Goal: Task Accomplishment & Management: Use online tool/utility

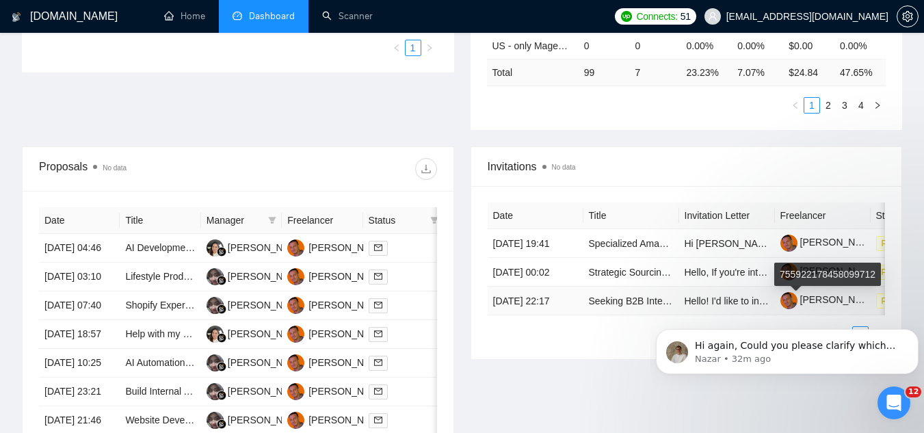
scroll to position [1251, 0]
click at [885, 404] on icon "Open Intercom Messenger" at bounding box center [894, 403] width 23 height 23
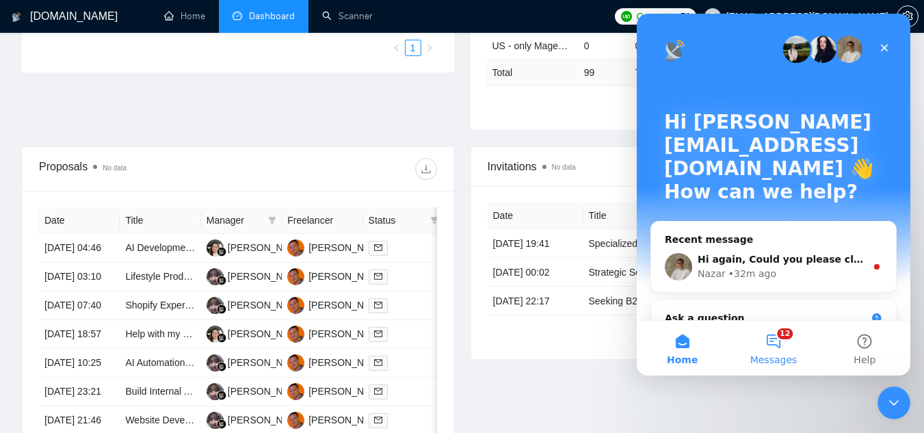
click at [779, 345] on button "12 Messages" at bounding box center [773, 348] width 91 height 55
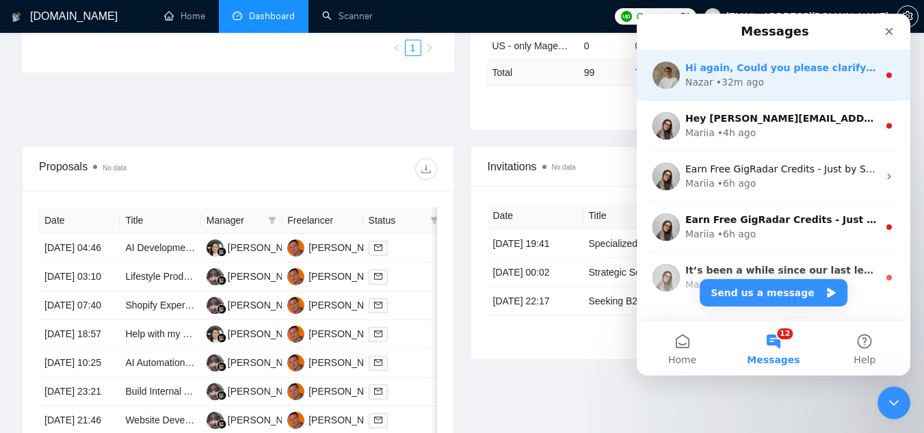
click at [747, 81] on div "• 32m ago" at bounding box center [740, 82] width 48 height 14
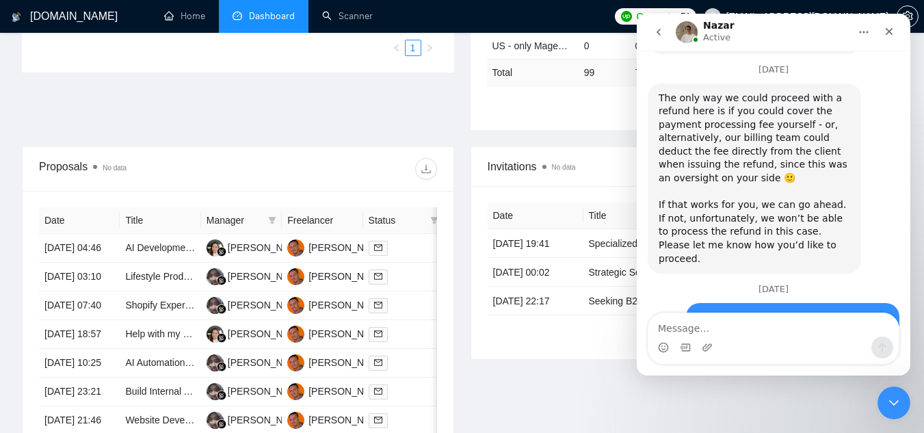
scroll to position [1137, 0]
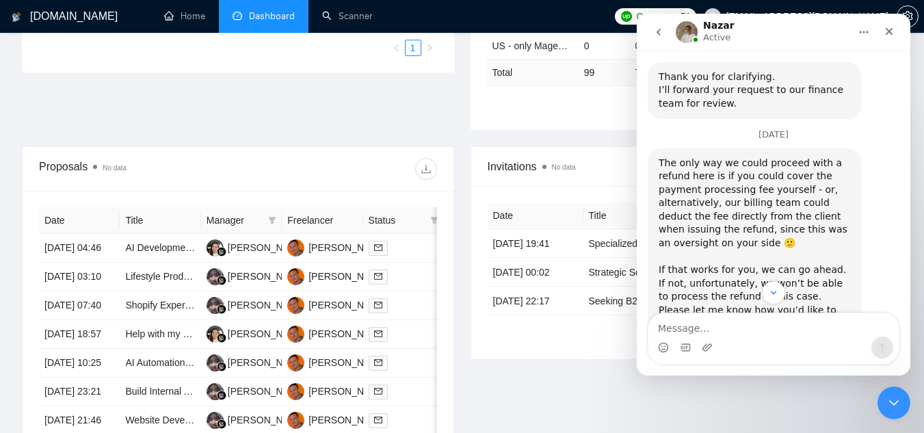
drag, startPoint x: 1527, startPoint y: 44, endPoint x: 891, endPoint y: 30, distance: 636.2
click at [891, 30] on icon "Close" at bounding box center [889, 31] width 11 height 11
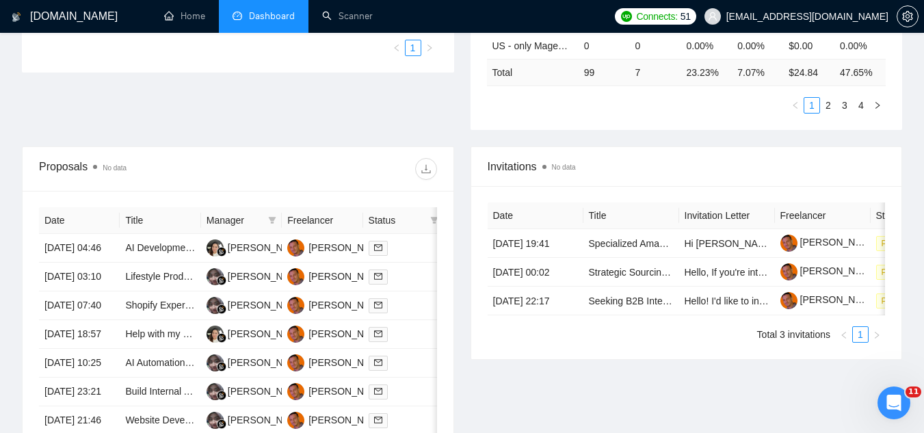
click at [840, 25] on span "[EMAIL_ADDRESS][DOMAIN_NAME]" at bounding box center [796, 17] width 200 height 44
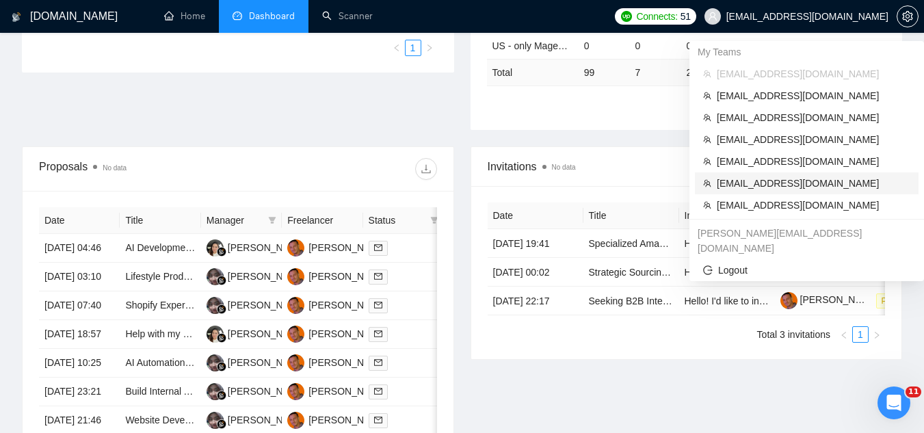
click at [812, 184] on span "[EMAIL_ADDRESS][DOMAIN_NAME]" at bounding box center [814, 183] width 194 height 15
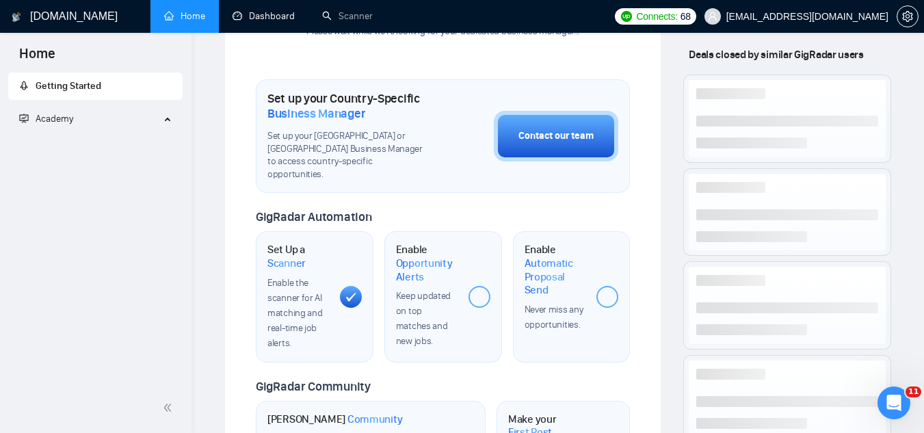
scroll to position [603, 0]
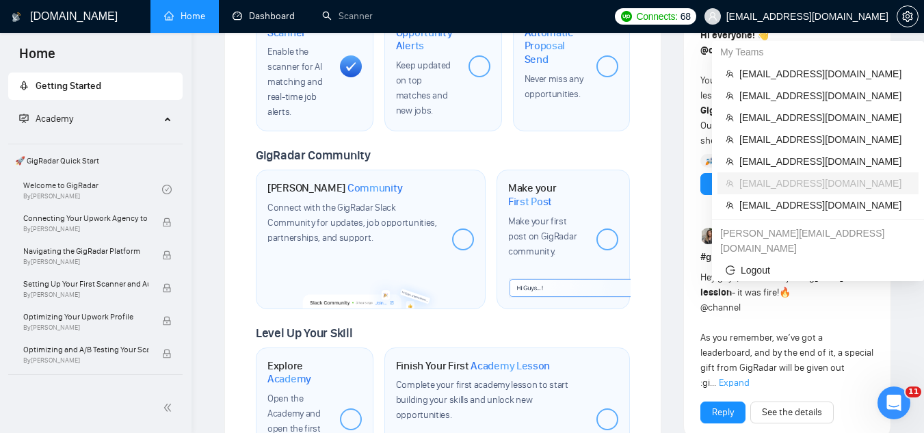
click at [776, 16] on span "[EMAIL_ADDRESS][DOMAIN_NAME]" at bounding box center [807, 16] width 162 height 0
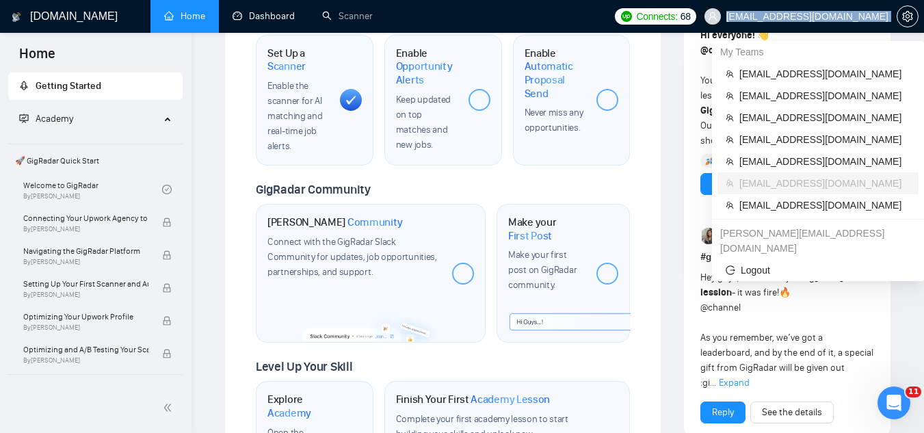
copy div "[EMAIL_ADDRESS][DOMAIN_NAME]"
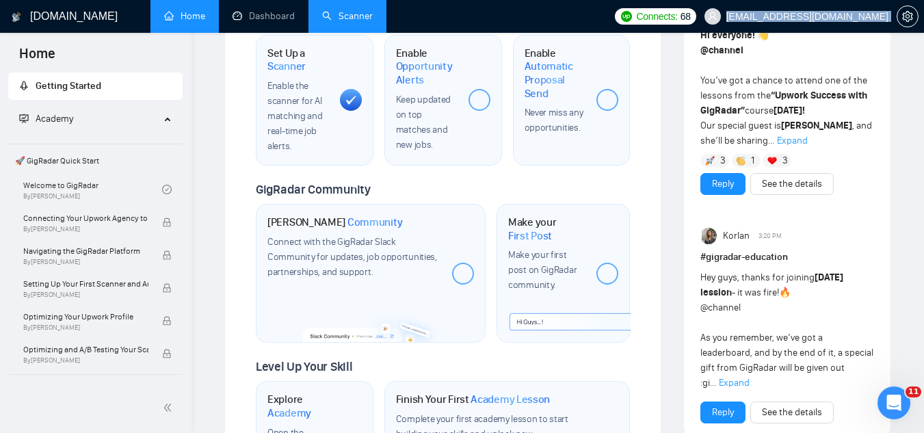
click at [367, 22] on link "Scanner" at bounding box center [347, 16] width 51 height 12
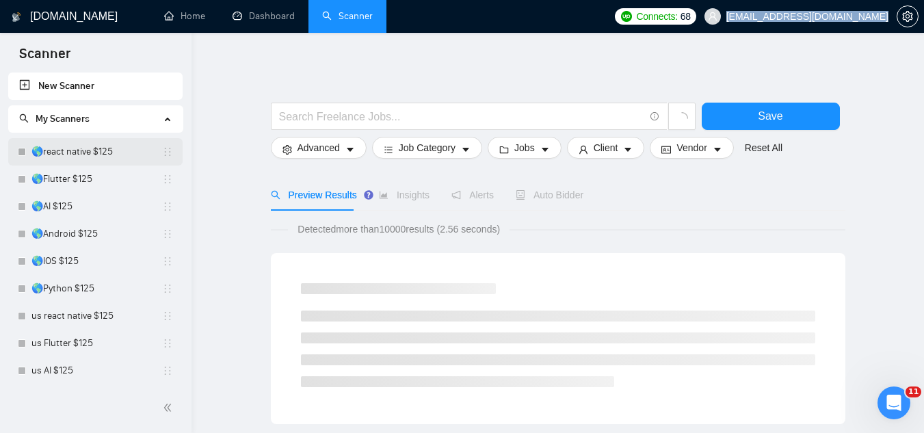
click at [57, 161] on link "🌎react native $125" at bounding box center [96, 151] width 131 height 27
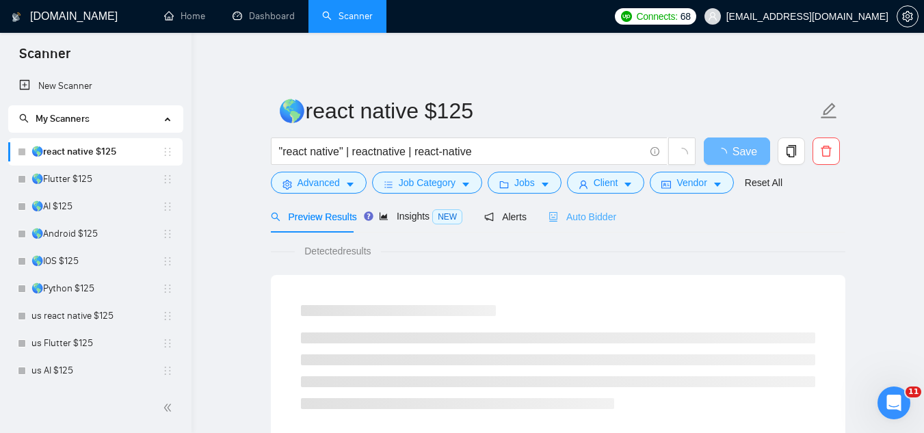
click at [609, 225] on div "Auto Bidder" at bounding box center [582, 216] width 68 height 32
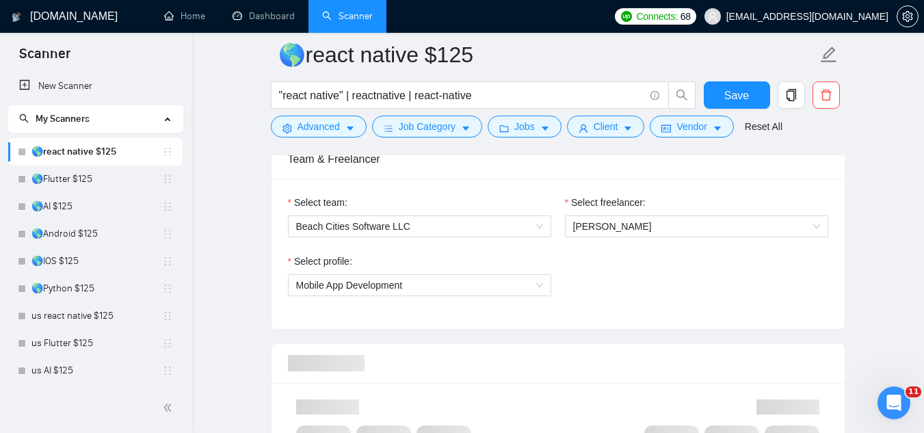
scroll to position [684, 0]
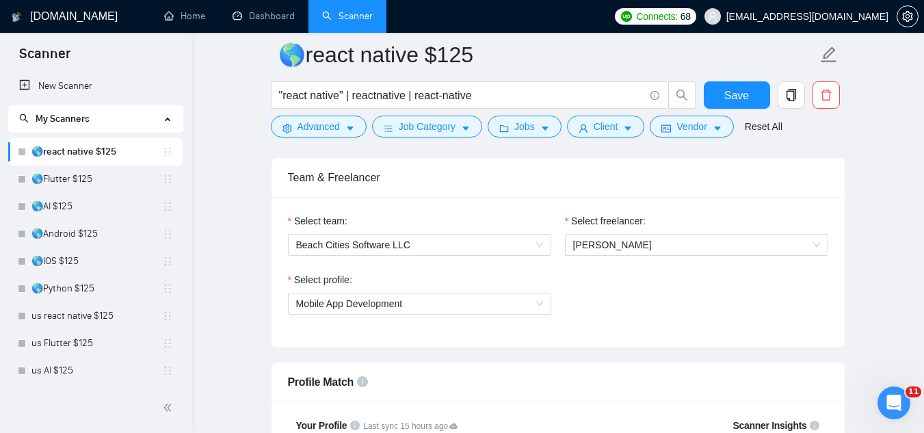
click at [884, 403] on icon "Open Intercom Messenger" at bounding box center [894, 403] width 23 height 23
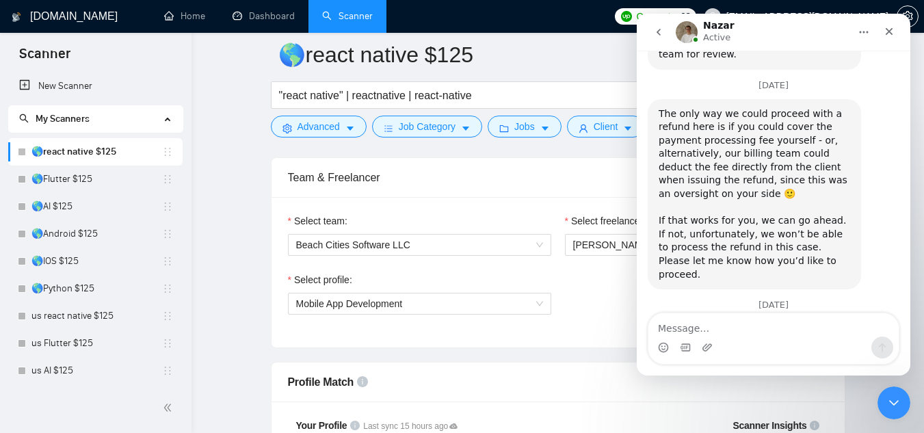
scroll to position [1251, 0]
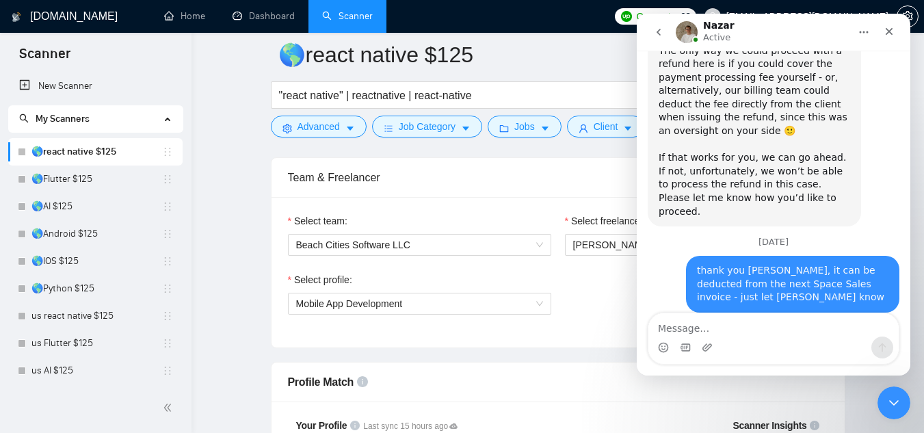
type textarea "[EMAIL_ADDRESS][DOMAIN_NAME]"
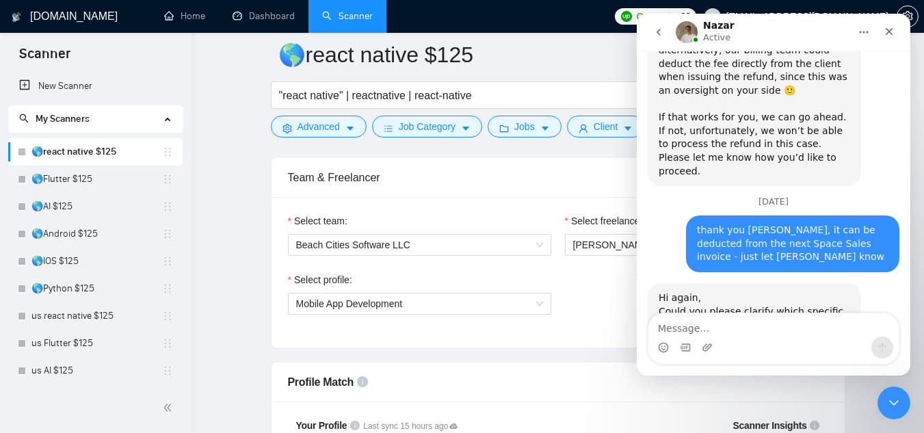
scroll to position [1305, 0]
